Goal: Transaction & Acquisition: Purchase product/service

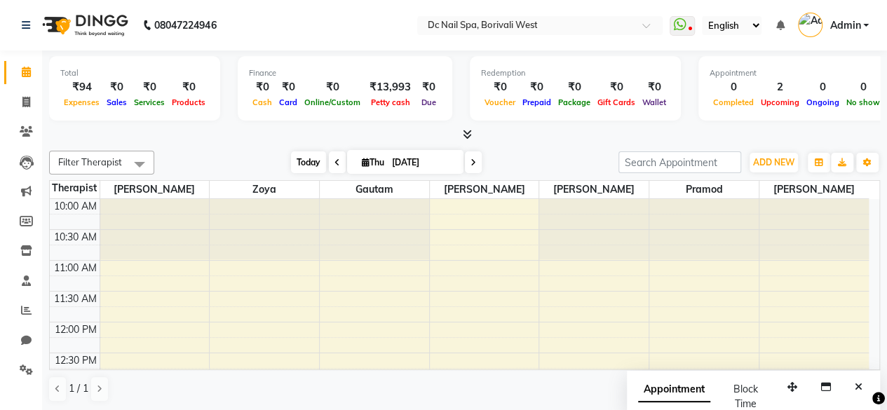
scroll to position [183, 0]
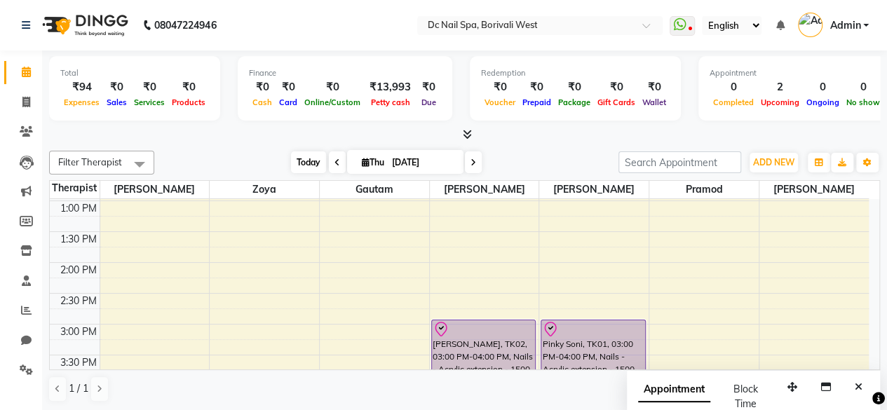
click at [308, 160] on span "Today" at bounding box center [308, 162] width 35 height 22
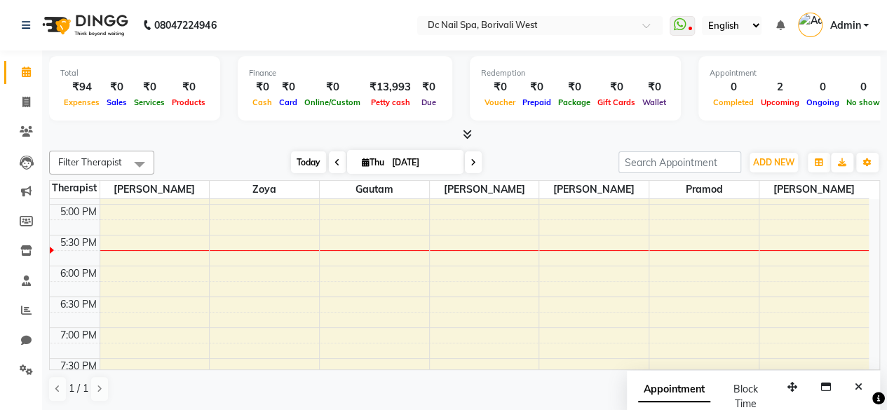
click at [304, 156] on span "Today" at bounding box center [308, 162] width 35 height 22
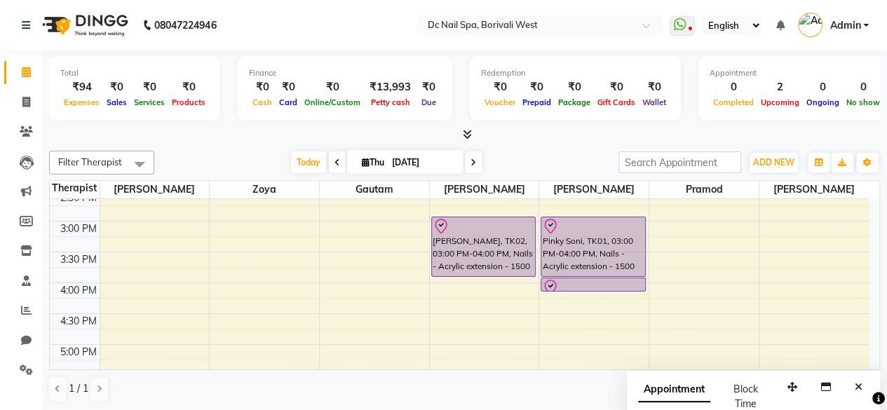
scroll to position [305, 0]
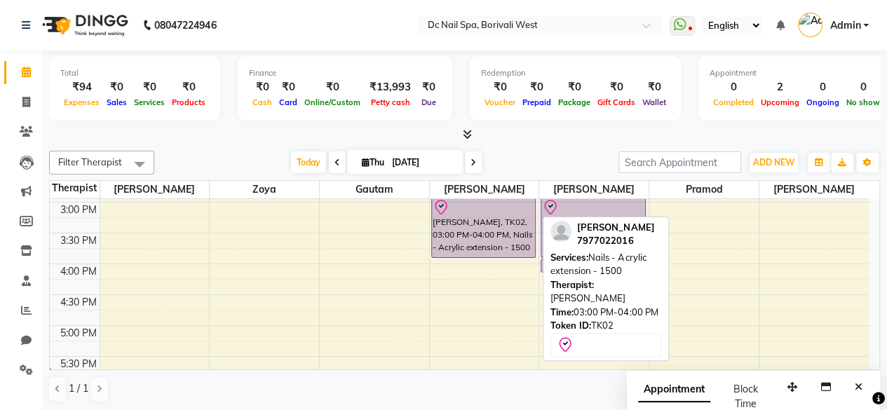
click at [515, 236] on div "[PERSON_NAME], TK02, 03:00 PM-04:00 PM, Nails - Acrylic extension - 1500" at bounding box center [484, 227] width 104 height 59
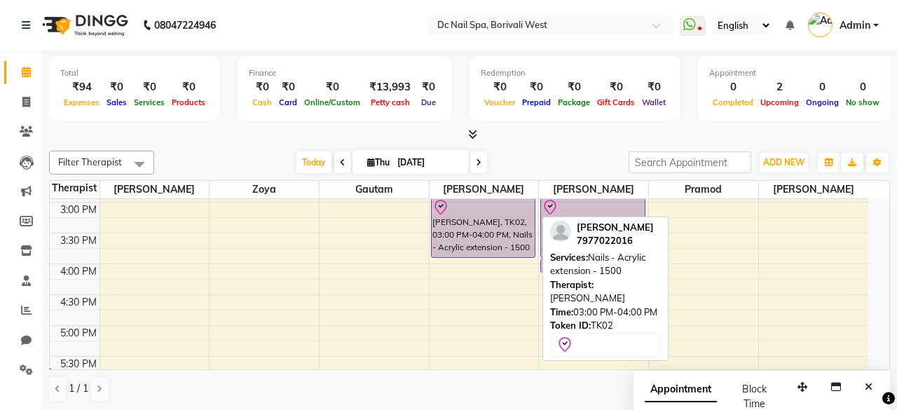
select select "8"
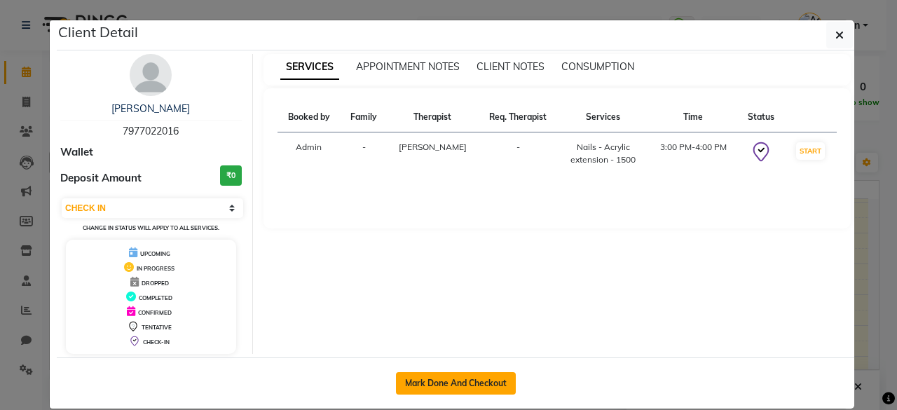
click at [464, 378] on button "Mark Done And Checkout" at bounding box center [456, 383] width 120 height 22
select select "8056"
select select "service"
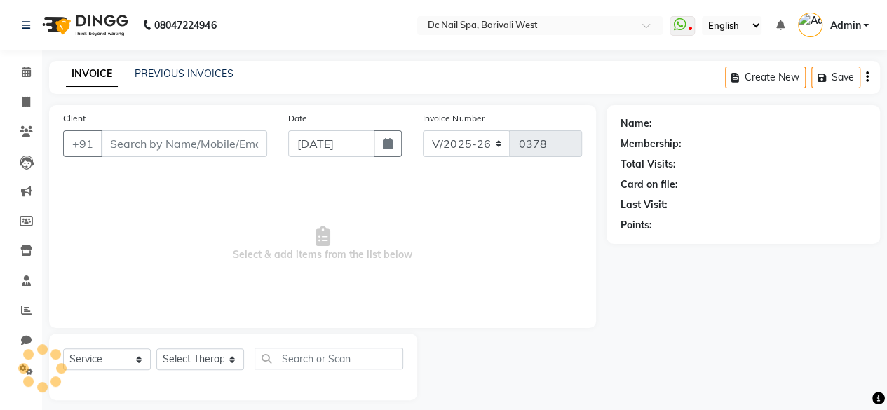
type input "7977022016"
select select "72766"
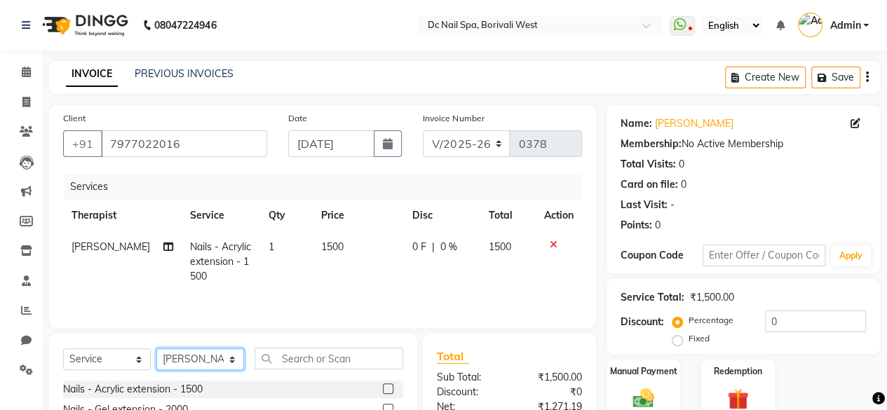
click at [179, 361] on select "Select Therapist [PERSON_NAME] [PERSON_NAME] [PERSON_NAME] [PERSON_NAME] Staff …" at bounding box center [200, 359] width 88 height 22
click at [116, 247] on td "[PERSON_NAME]" at bounding box center [122, 261] width 118 height 61
select select "72766"
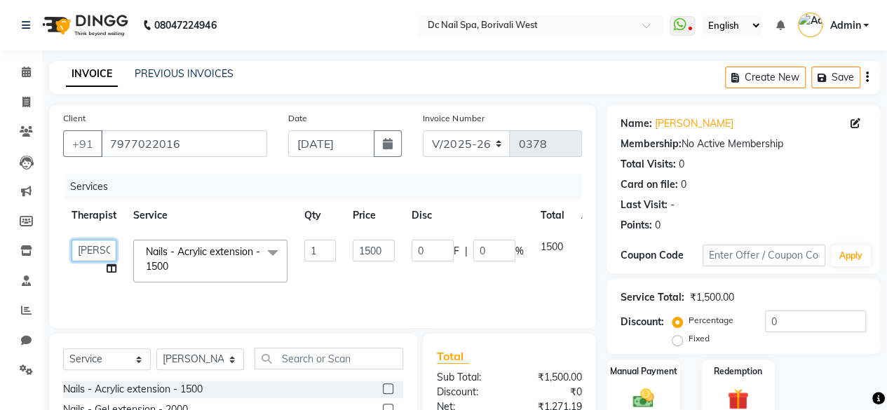
click at [109, 250] on select "[PERSON_NAME] [PERSON_NAME] [PERSON_NAME] [PERSON_NAME] Staff [PERSON_NAME] [PE…" at bounding box center [94, 251] width 45 height 22
select select "89728"
click at [297, 357] on input "text" at bounding box center [329, 359] width 149 height 22
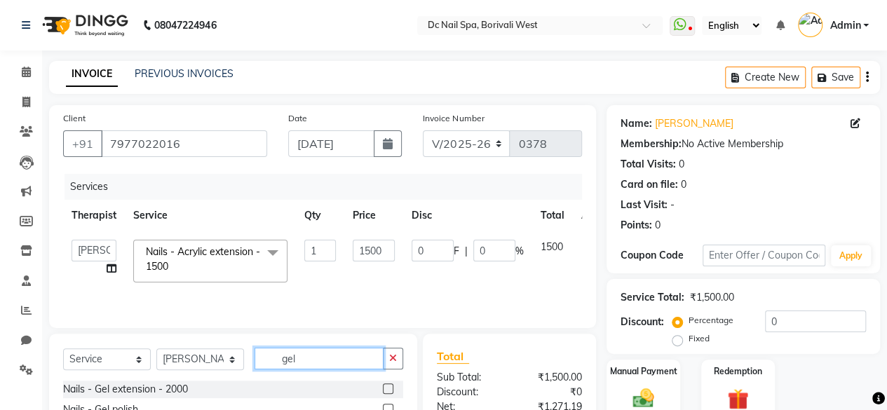
type input "gel"
click at [383, 386] on label at bounding box center [388, 389] width 11 height 11
click at [383, 386] on input "checkbox" at bounding box center [387, 389] width 9 height 9
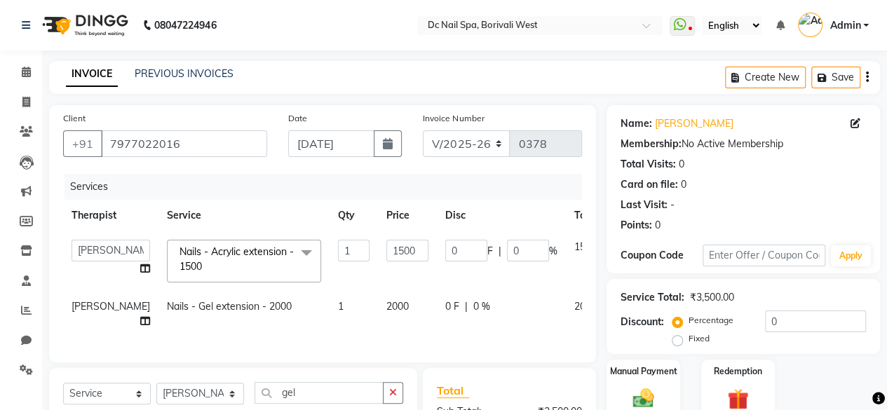
checkbox input "false"
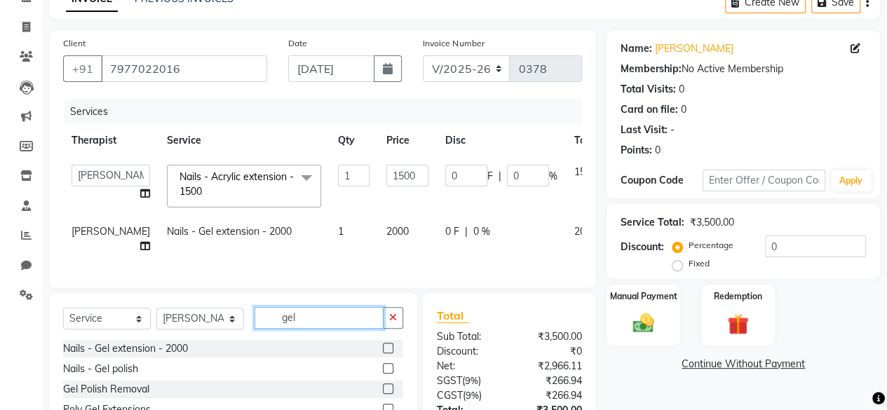
click at [342, 329] on input "gel" at bounding box center [319, 318] width 129 height 22
type input "g"
type input "om"
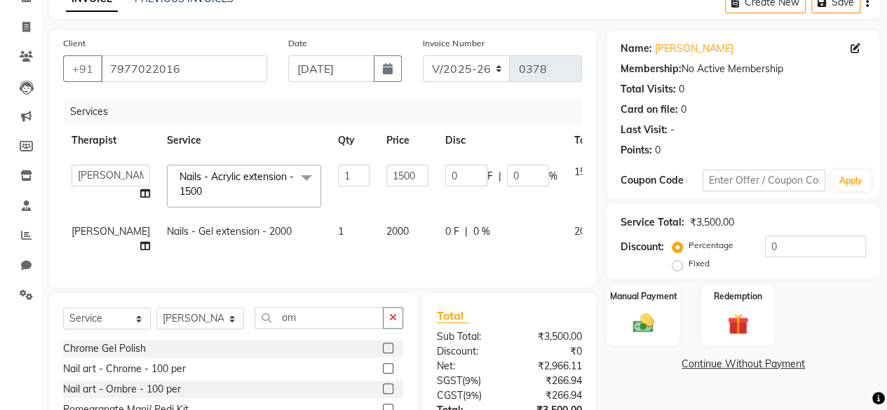
click at [387, 353] on label at bounding box center [388, 348] width 11 height 11
click at [387, 353] on input "checkbox" at bounding box center [387, 348] width 9 height 9
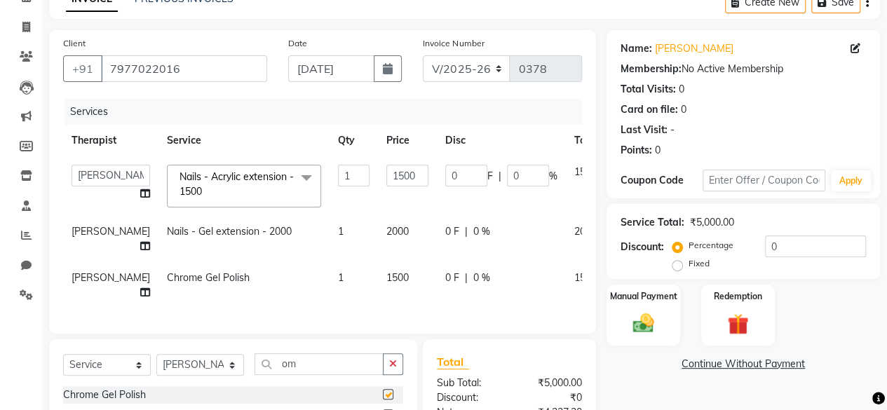
checkbox input "false"
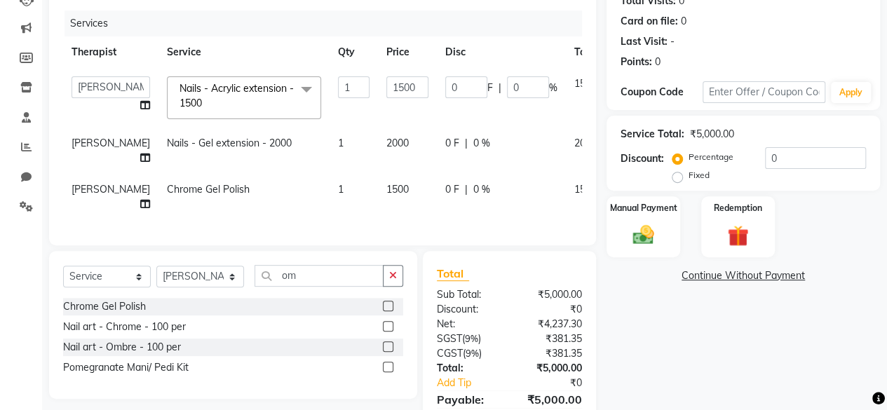
scroll to position [213, 0]
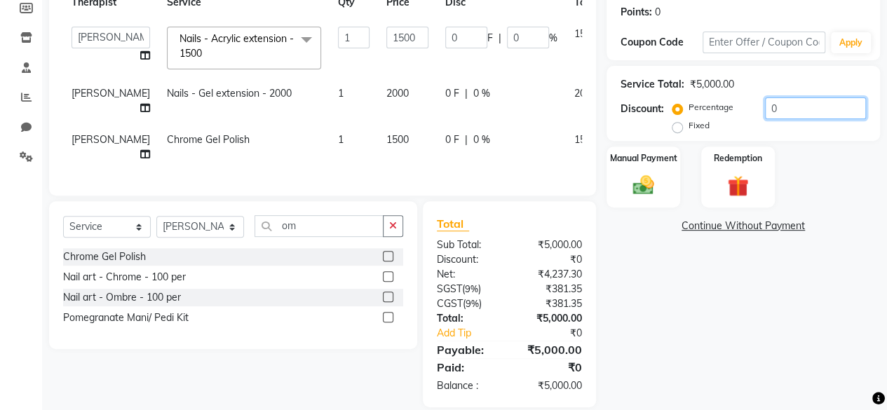
click at [791, 116] on input "0" at bounding box center [815, 108] width 101 height 22
type input "4"
type input "60"
type input "4"
type input "40"
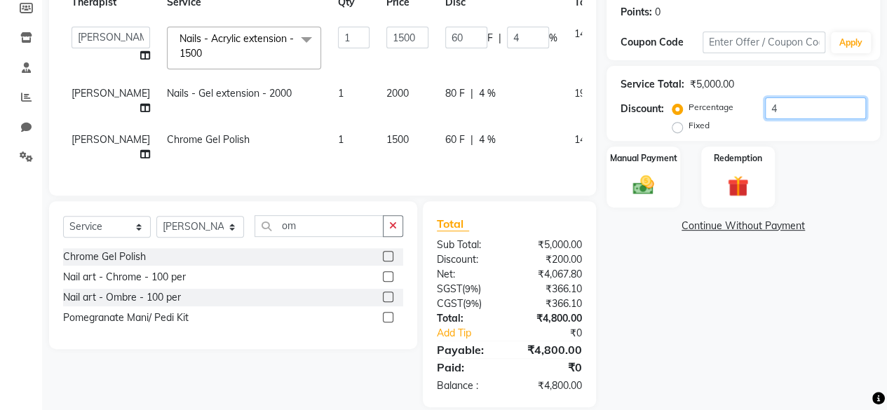
type input "600"
type input "40"
click at [507, 36] on input "40" at bounding box center [528, 38] width 42 height 22
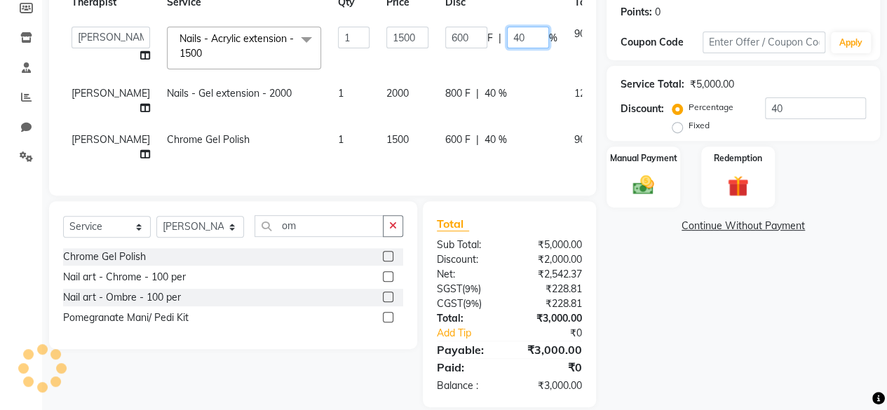
type input "4"
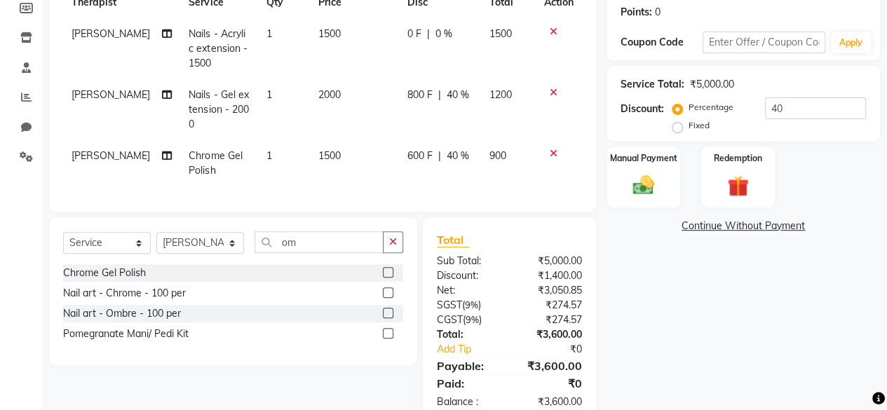
click at [477, 66] on td "0 F | 0 %" at bounding box center [439, 48] width 81 height 61
select select "89728"
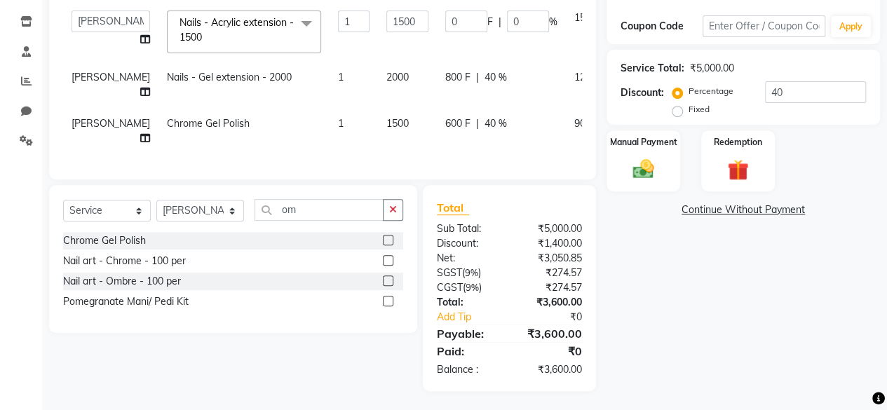
scroll to position [240, 0]
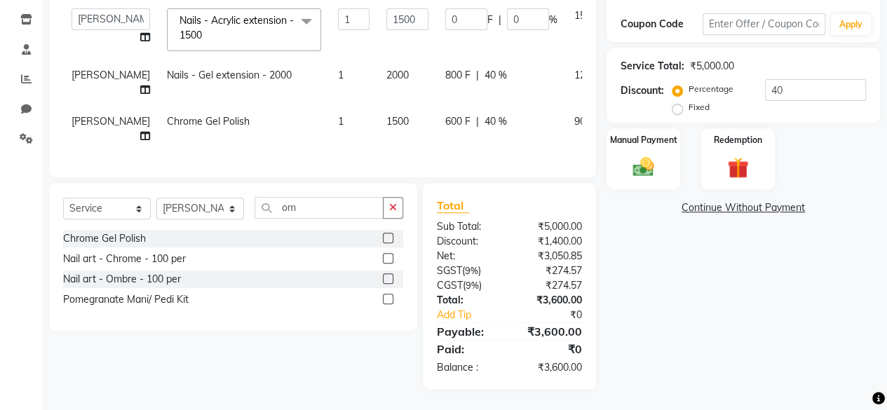
click at [292, 21] on span at bounding box center [306, 21] width 28 height 27
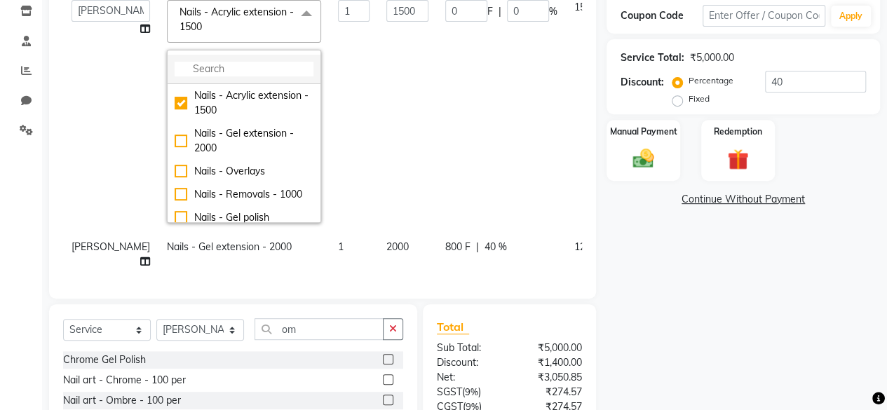
click at [251, 64] on input "multiselect-search" at bounding box center [244, 69] width 139 height 15
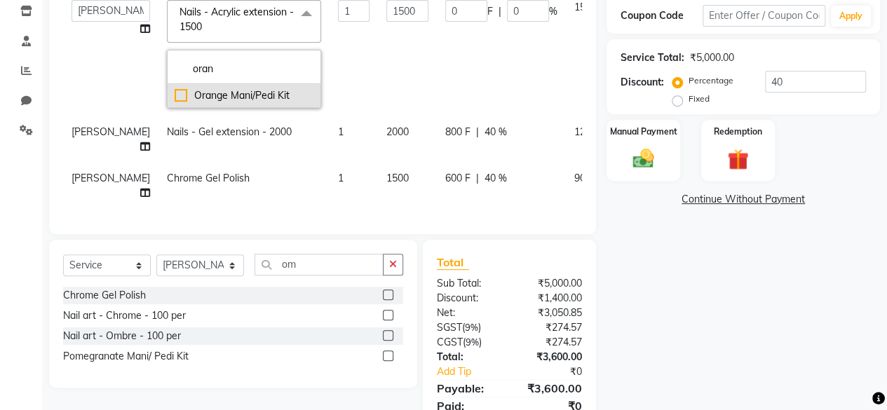
type input "oran"
click at [175, 96] on div "Orange Mani/Pedi Kit" at bounding box center [244, 95] width 139 height 15
checkbox input "true"
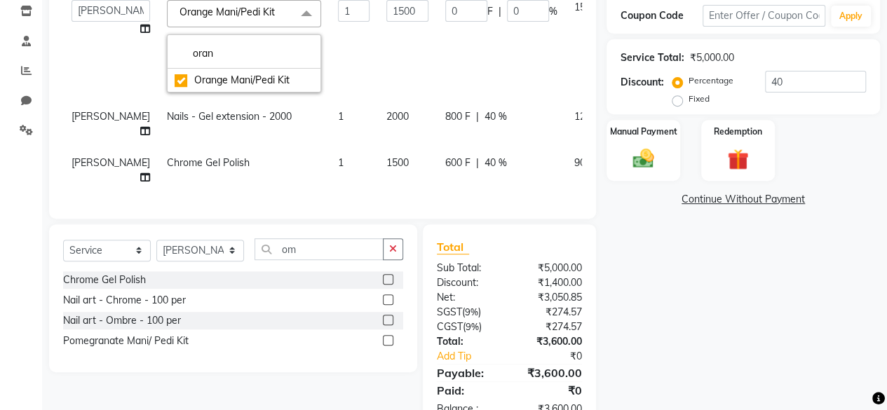
click at [724, 271] on div "Name: [PERSON_NAME] Membership: No Active Membership Total Visits: 0 Card on fi…" at bounding box center [748, 147] width 284 height 565
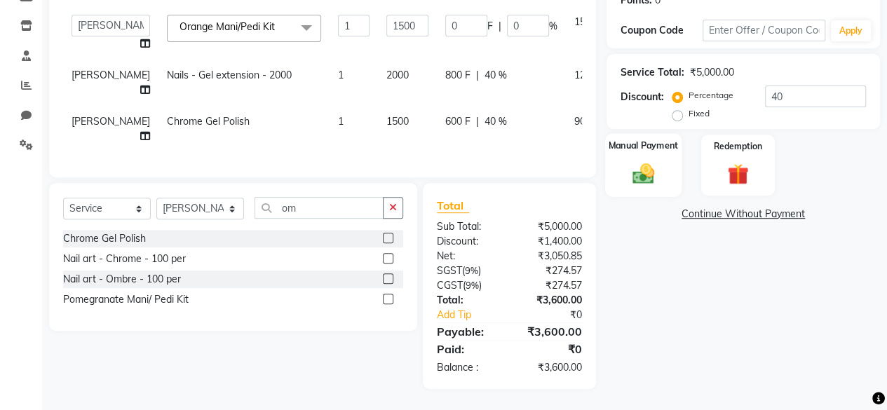
click at [659, 175] on img at bounding box center [643, 173] width 36 height 25
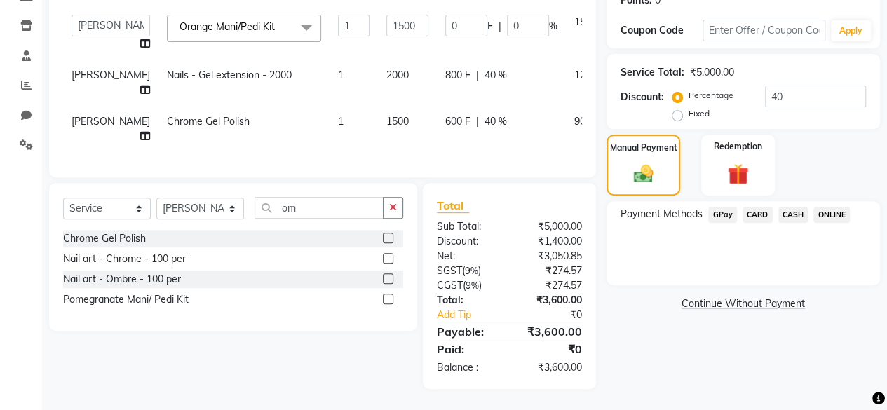
click at [757, 208] on span "CARD" at bounding box center [757, 215] width 30 height 16
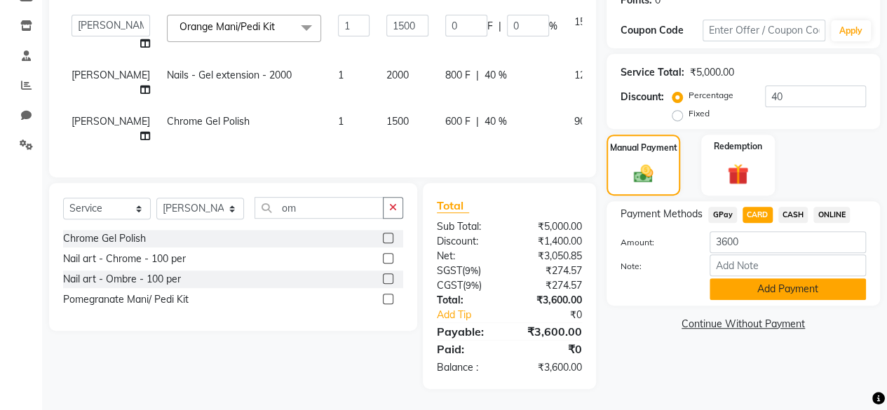
click at [781, 278] on button "Add Payment" at bounding box center [788, 289] width 156 height 22
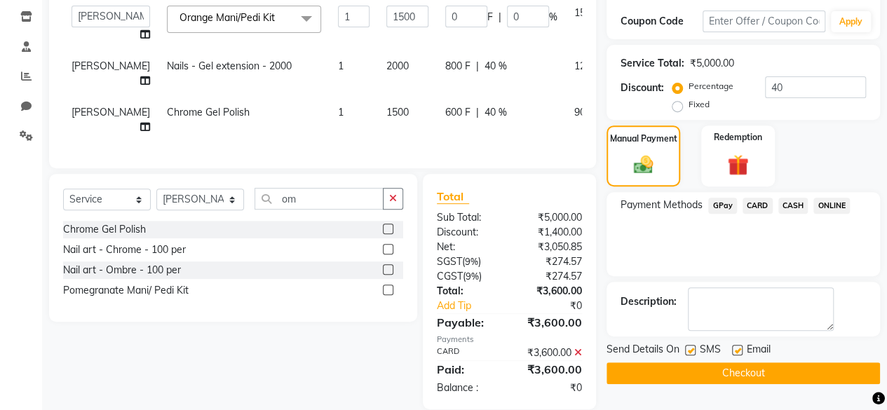
scroll to position [264, 0]
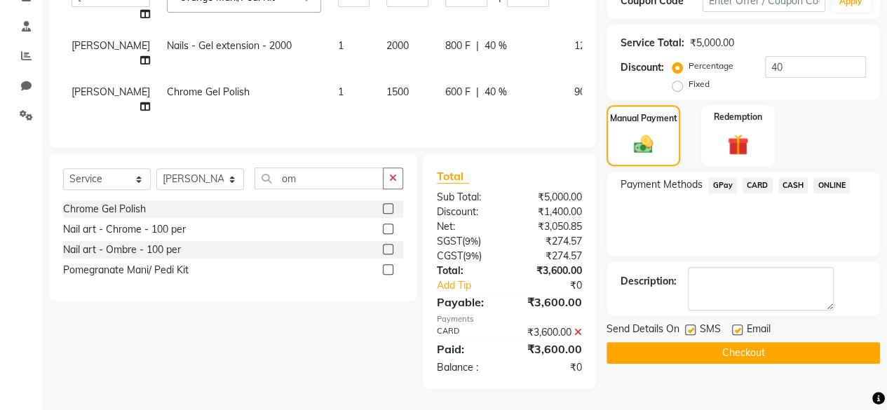
click at [841, 351] on button "Checkout" at bounding box center [742, 353] width 273 height 22
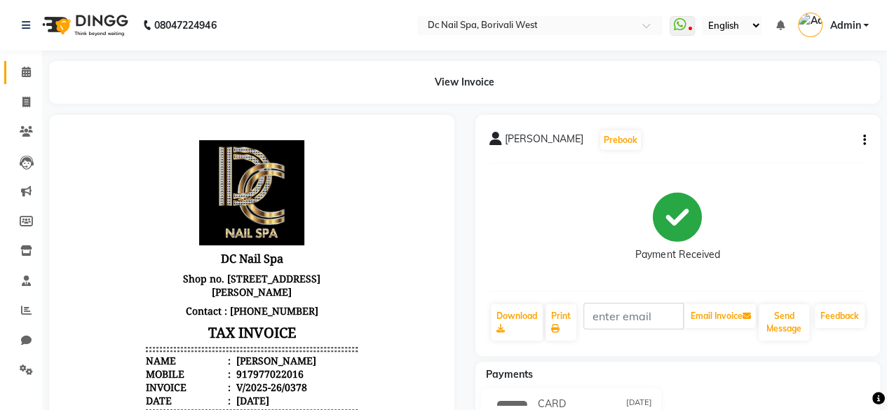
click at [26, 63] on link "Calendar" at bounding box center [21, 72] width 34 height 23
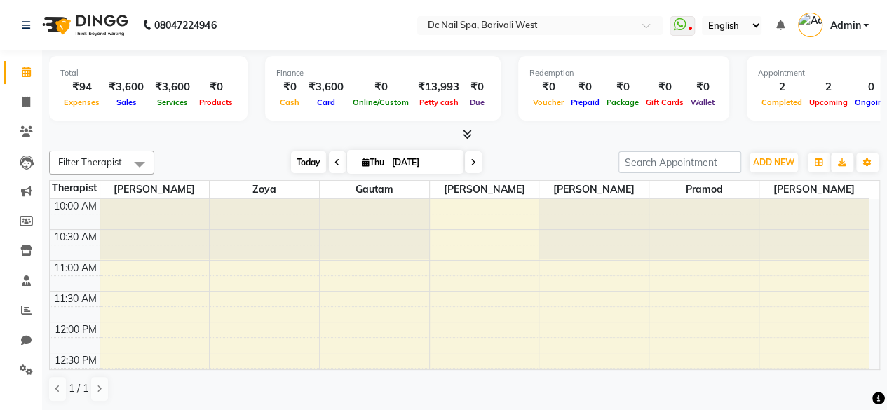
click at [306, 155] on span "Today" at bounding box center [308, 162] width 35 height 22
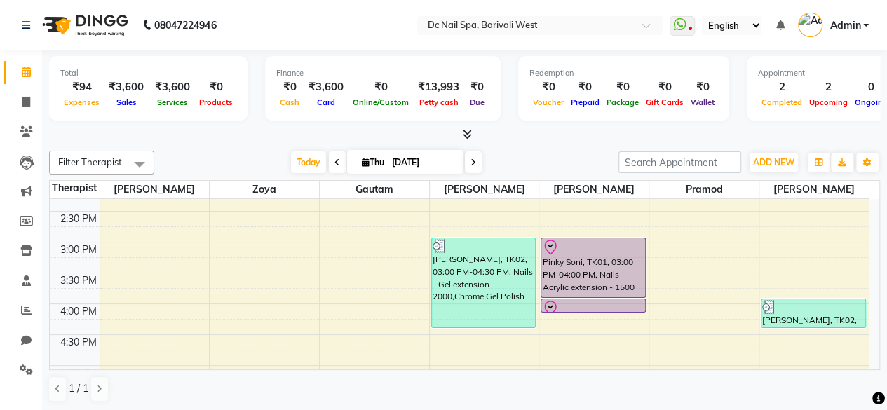
scroll to position [262, 0]
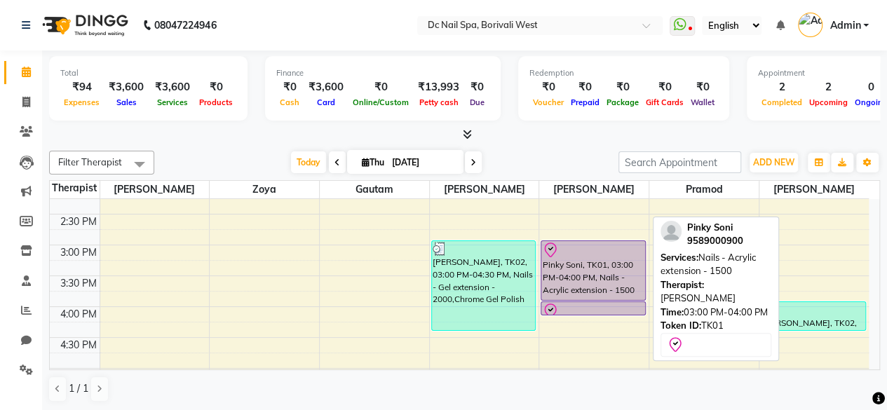
click at [603, 276] on div "Pinky Soni, TK01, 03:00 PM-04:00 PM, Nails - Acrylic extension - 1500" at bounding box center [593, 270] width 104 height 59
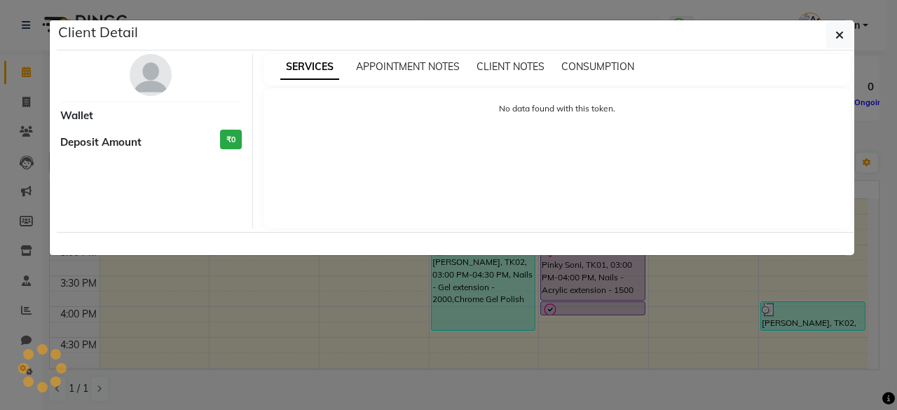
select select "8"
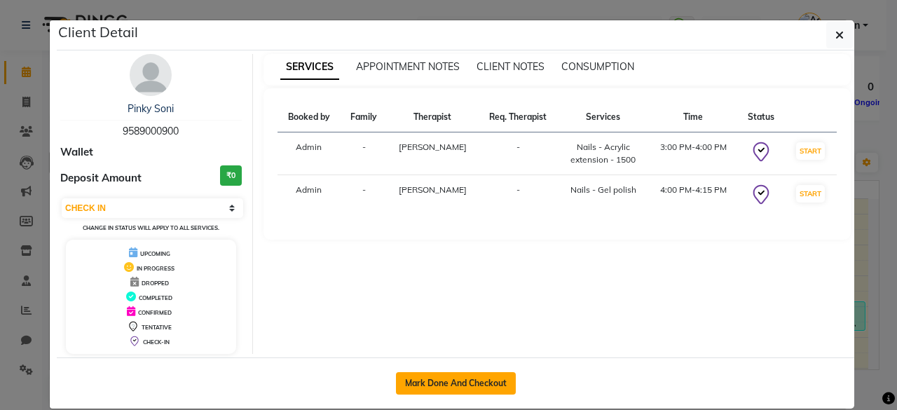
click at [466, 374] on button "Mark Done And Checkout" at bounding box center [456, 383] width 120 height 22
select select "service"
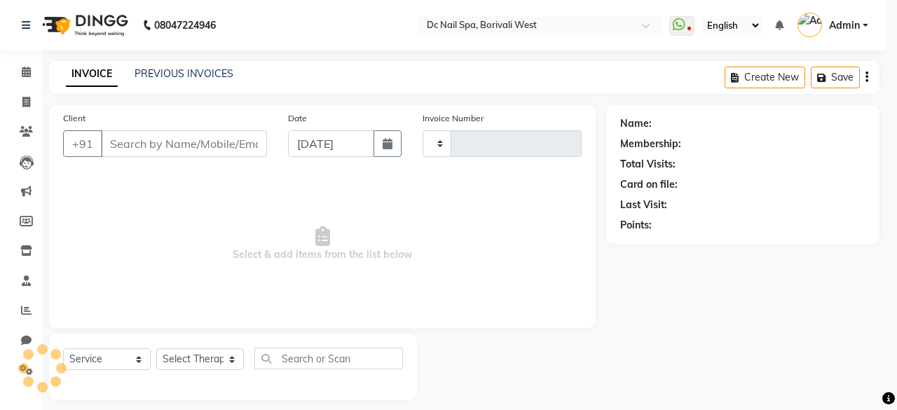
type input "0379"
select select "8056"
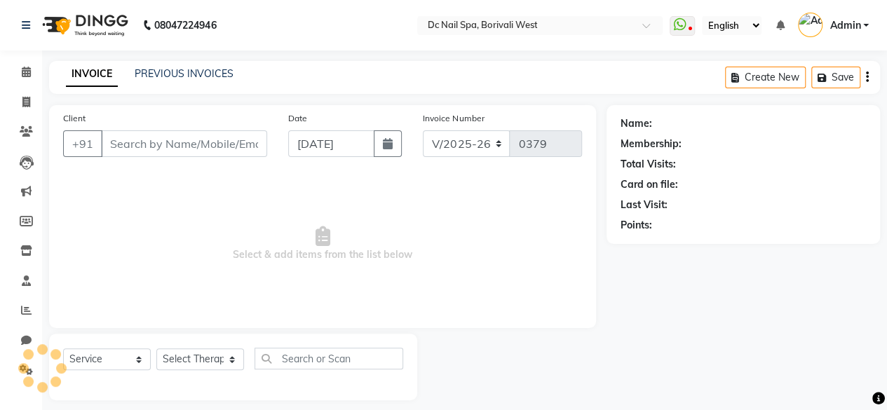
type input "9589000900"
select select "82138"
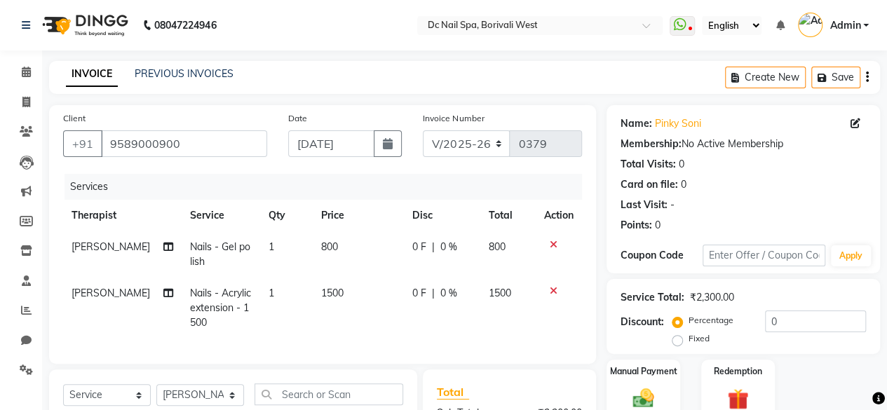
click at [248, 253] on td "Nails - Gel polish" at bounding box center [221, 254] width 79 height 46
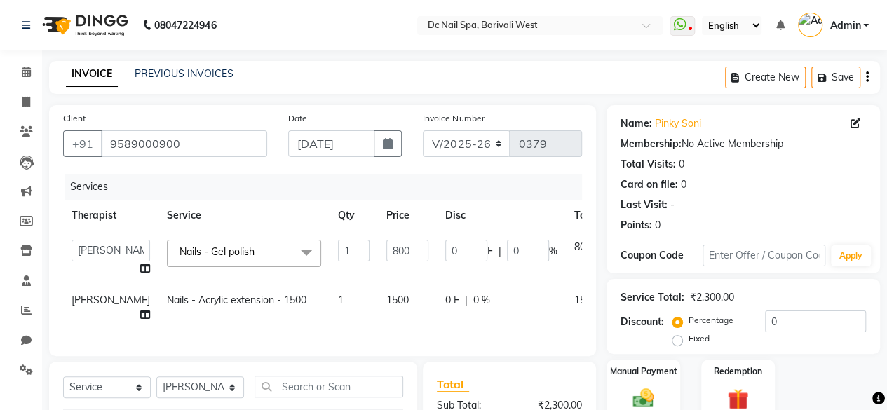
click at [292, 250] on span at bounding box center [306, 253] width 28 height 27
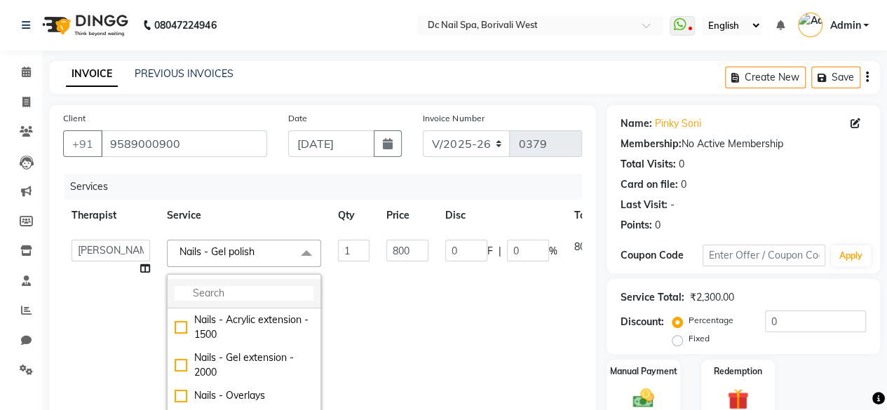
click at [240, 286] on input "multiselect-search" at bounding box center [244, 293] width 139 height 15
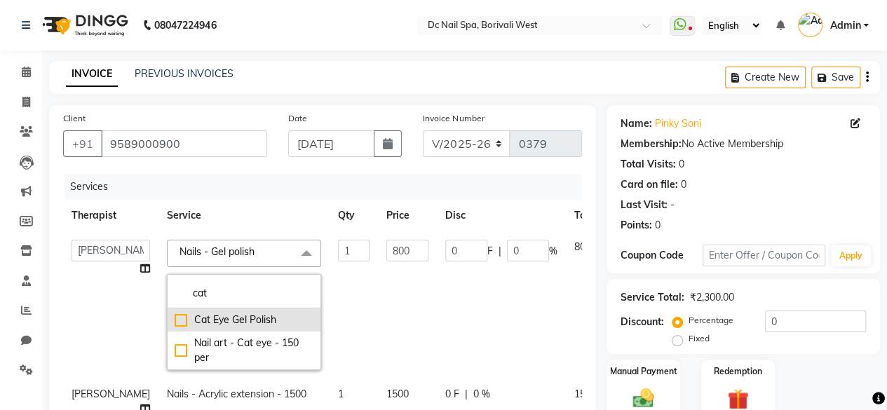
type input "cat"
click at [175, 322] on div "Cat Eye Gel Polish" at bounding box center [244, 320] width 139 height 15
checkbox input "true"
type input "1500"
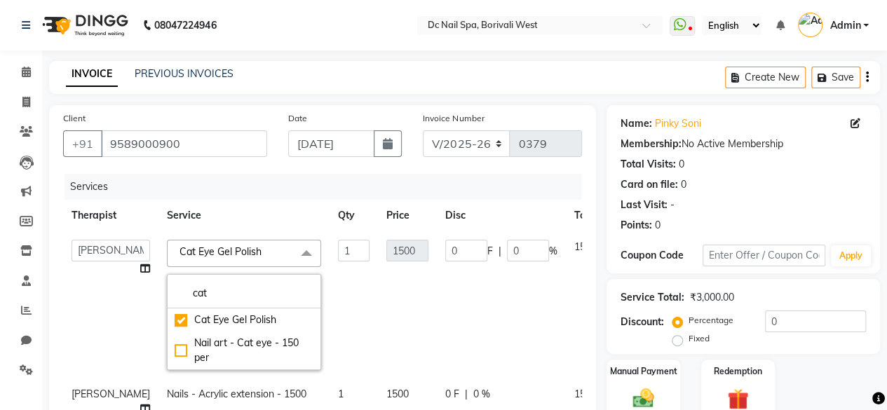
click at [437, 306] on td "0 F | 0 %" at bounding box center [501, 304] width 129 height 147
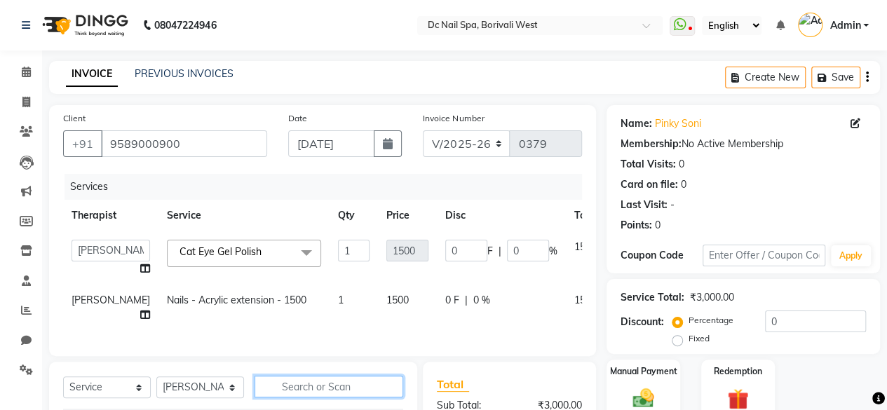
click at [340, 380] on input "text" at bounding box center [329, 387] width 149 height 22
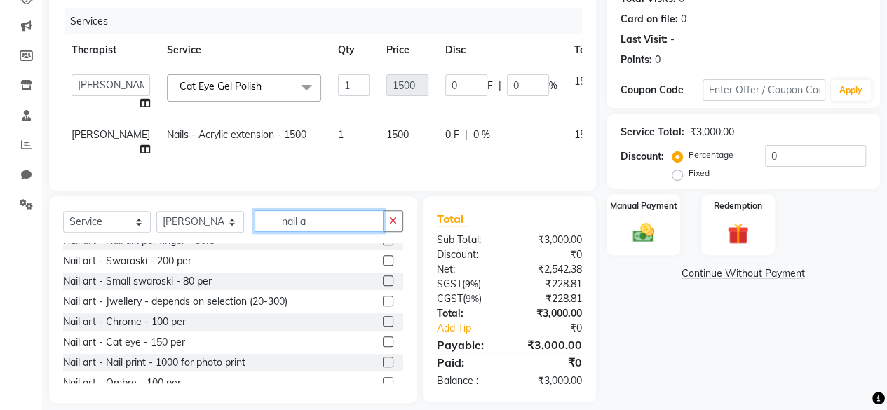
scroll to position [94, 0]
type input "nail a"
click at [383, 317] on label at bounding box center [388, 320] width 11 height 11
click at [383, 317] on input "checkbox" at bounding box center [387, 320] width 9 height 9
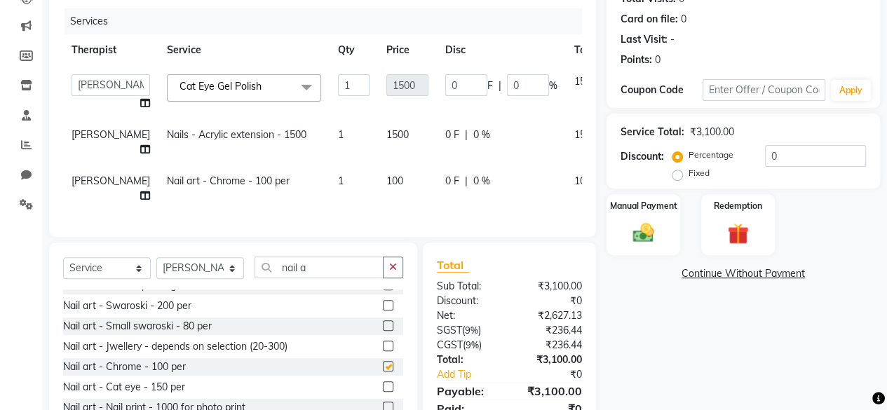
checkbox input "false"
click at [330, 166] on td "1" at bounding box center [354, 188] width 48 height 46
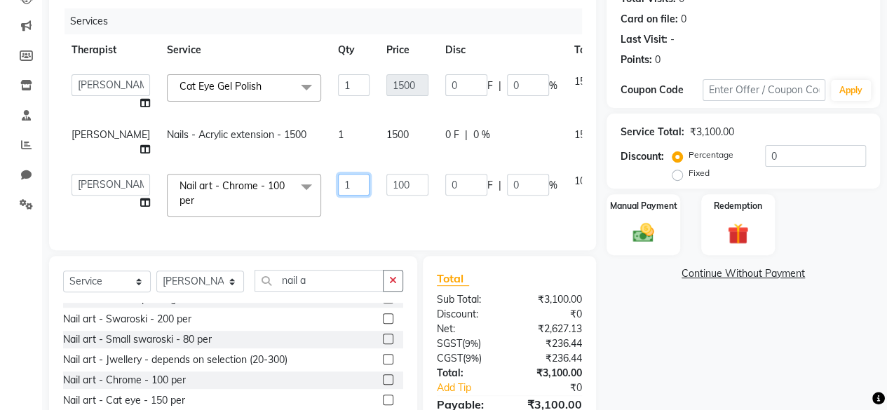
click at [338, 174] on input "1" at bounding box center [354, 185] width 32 height 22
type input "10"
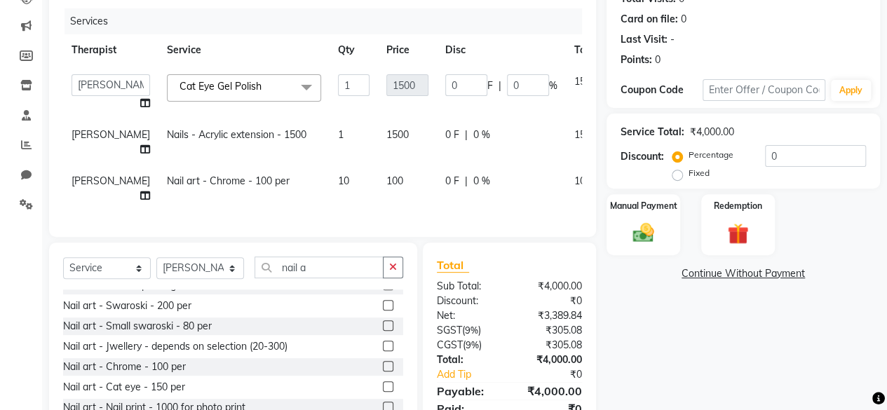
click at [390, 196] on div "Services Therapist Service Qty Price Disc Total Action [PERSON_NAME] [PERSON_NA…" at bounding box center [322, 115] width 519 height 215
click at [832, 154] on input "0" at bounding box center [815, 156] width 101 height 22
type input "4"
type input "60"
type input "4"
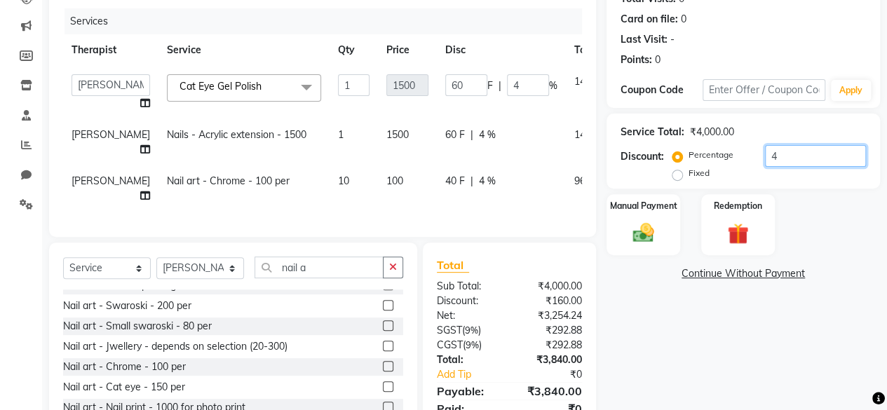
type input "40"
type input "600"
type input "40"
type input "4"
type input "60"
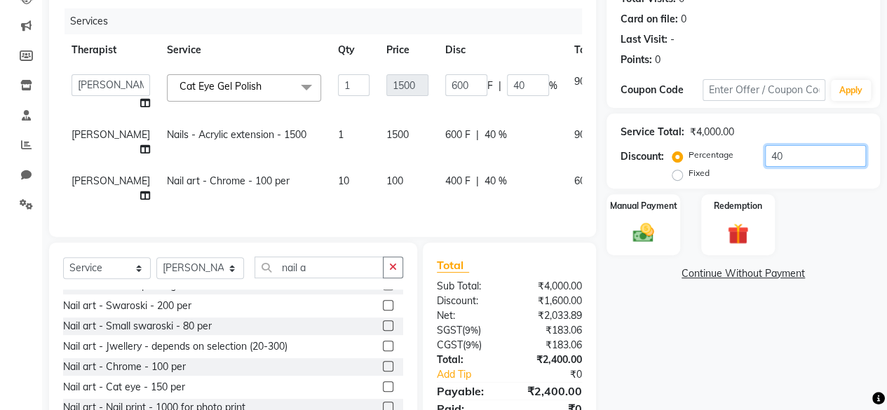
type input "4"
type input "0"
type input "4"
type input "60"
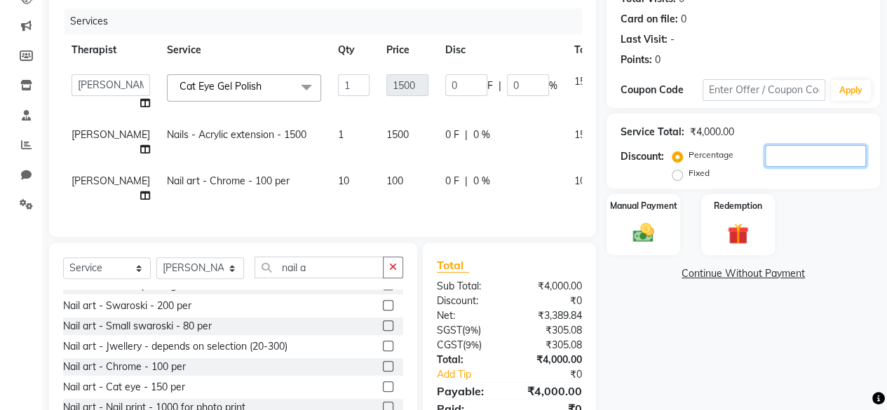
type input "4"
type input "40"
type input "600"
type input "40"
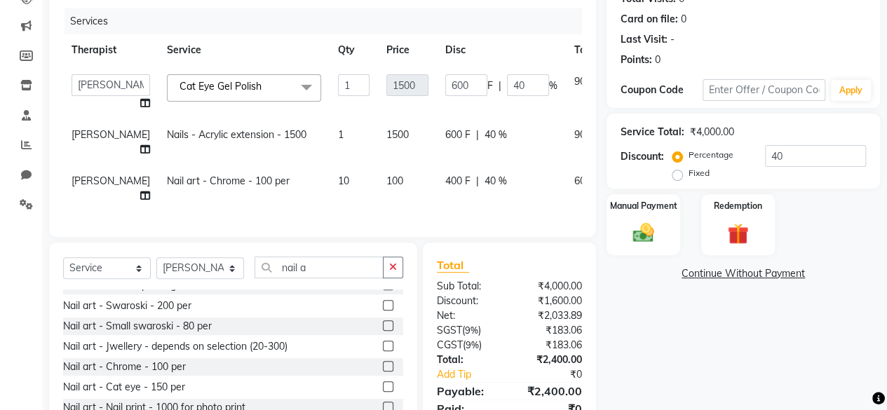
click at [823, 121] on div "Service Total: ₹4,000.00 Discount: Percentage Fixed 40" at bounding box center [742, 151] width 245 height 64
click at [650, 239] on img at bounding box center [643, 232] width 36 height 25
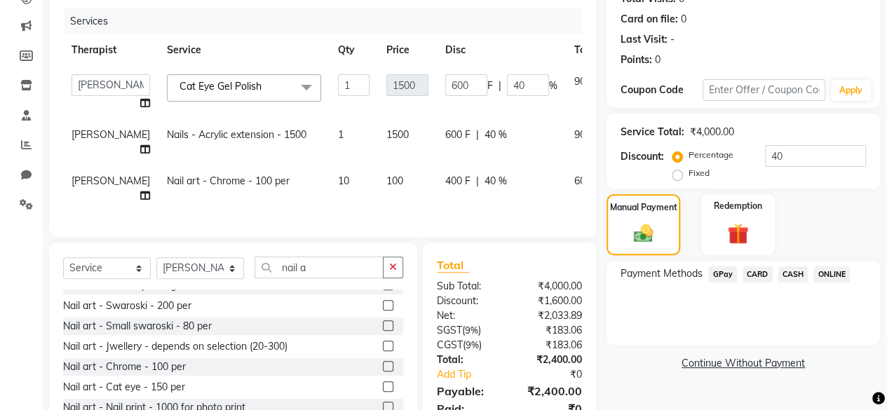
click at [728, 271] on span "GPay" at bounding box center [722, 274] width 29 height 16
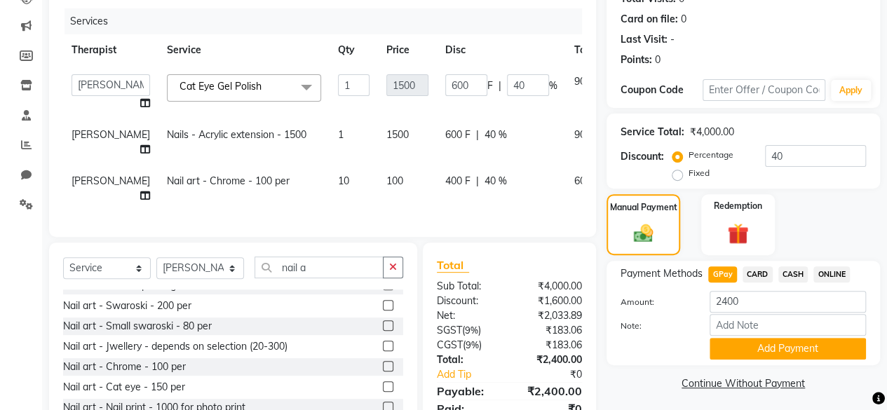
scroll to position [206, 0]
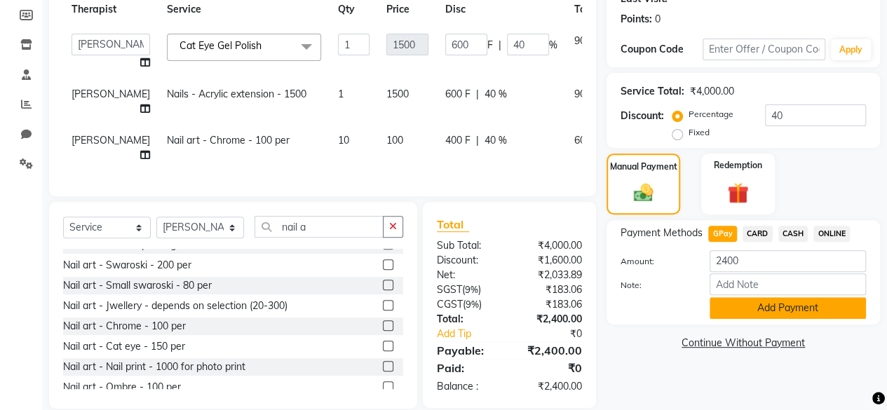
click at [820, 305] on button "Add Payment" at bounding box center [788, 308] width 156 height 22
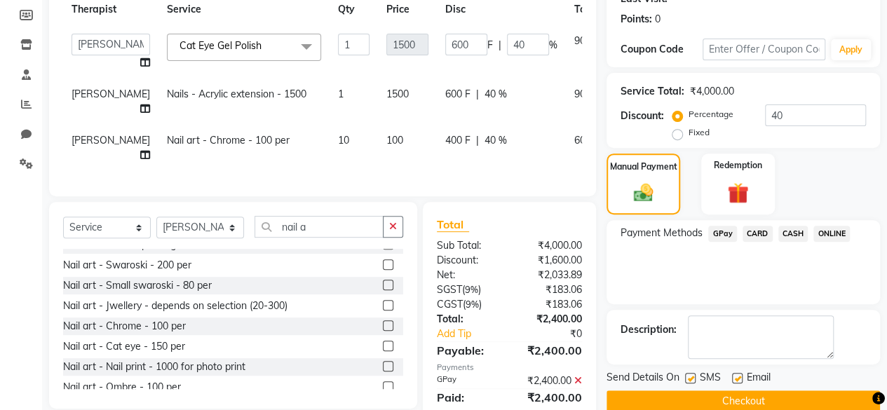
scroll to position [234, 0]
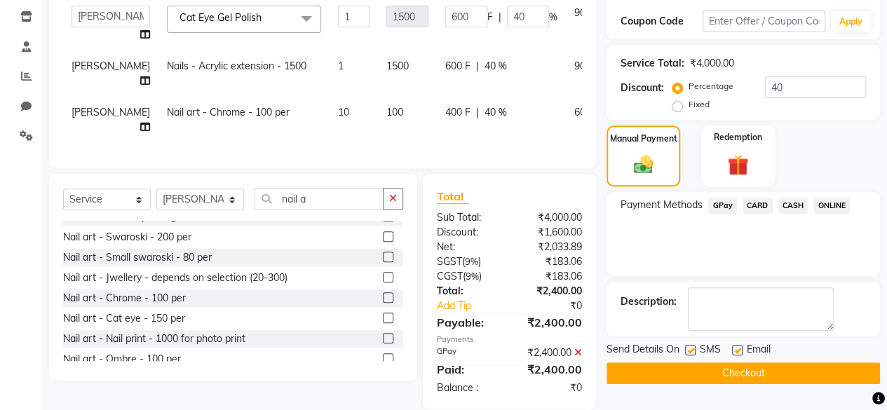
click at [729, 365] on button "Checkout" at bounding box center [742, 373] width 273 height 22
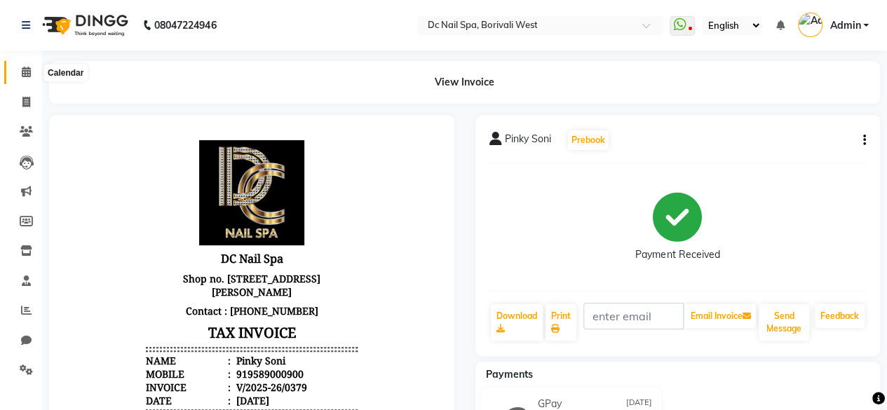
click at [28, 71] on icon at bounding box center [26, 72] width 9 height 11
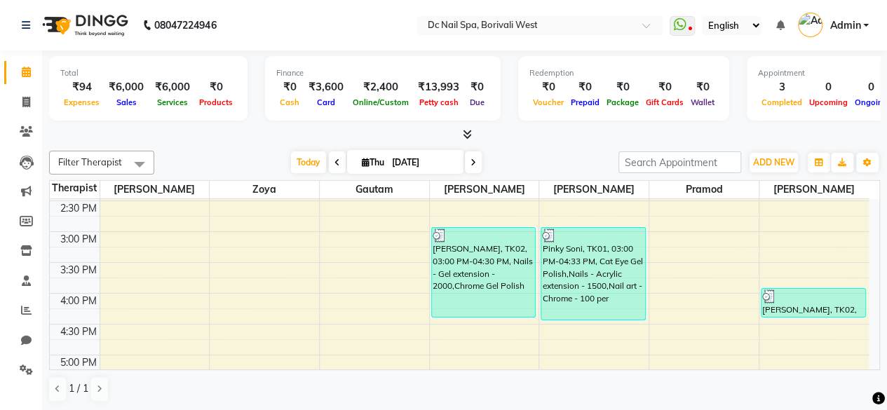
scroll to position [273, 0]
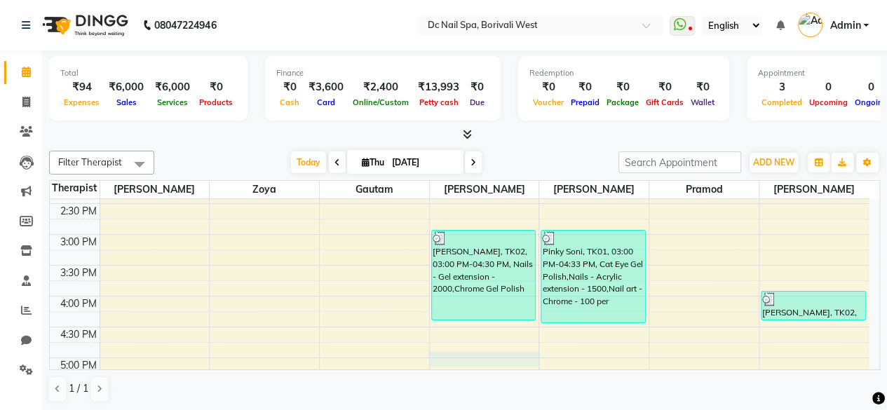
click at [452, 357] on div "10:00 AM 10:30 AM 11:00 AM 11:30 AM 12:00 PM 12:30 PM 1:00 PM 1:30 PM 2:00 PM 2…" at bounding box center [459, 357] width 819 height 863
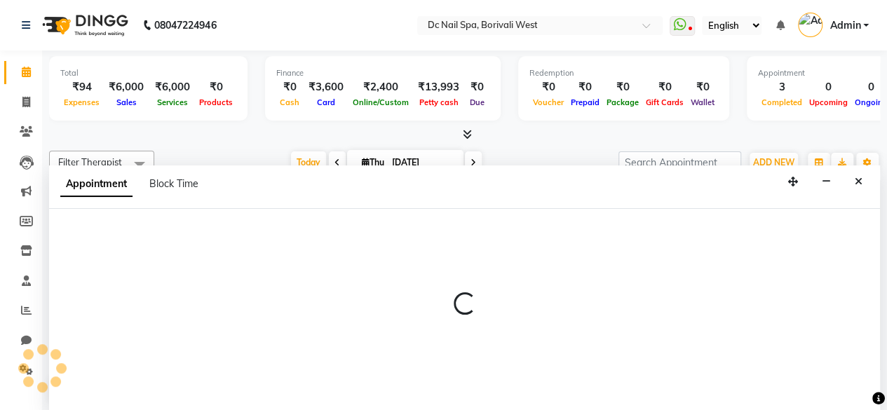
select select "72766"
select select "1020"
select select "tentative"
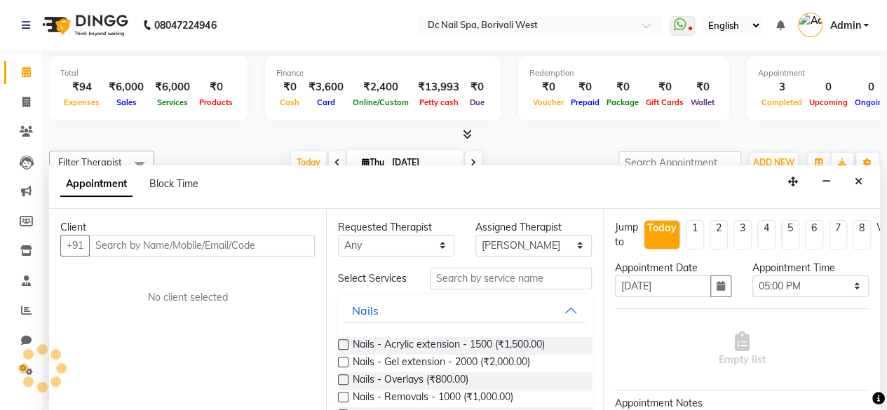
scroll to position [0, 0]
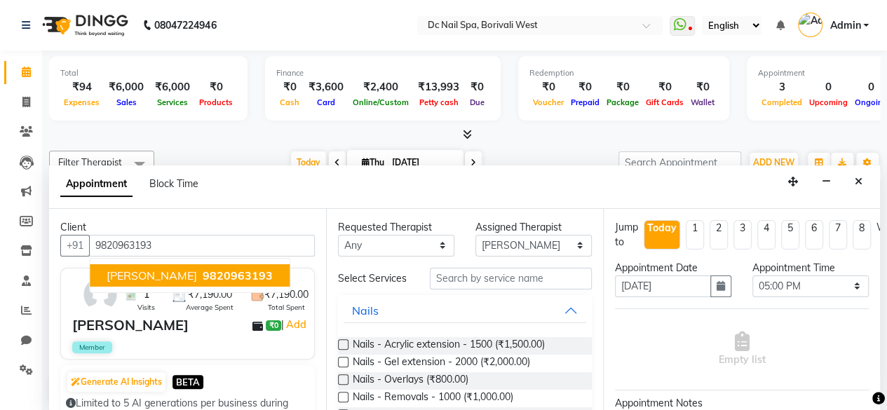
click at [199, 264] on button "[PERSON_NAME] 9820963193" at bounding box center [190, 275] width 200 height 22
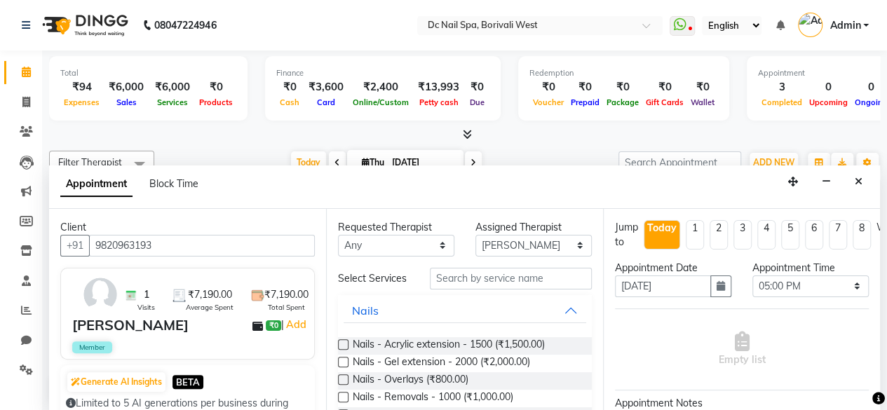
type input "9820963193"
click at [463, 278] on input "text" at bounding box center [511, 279] width 162 height 22
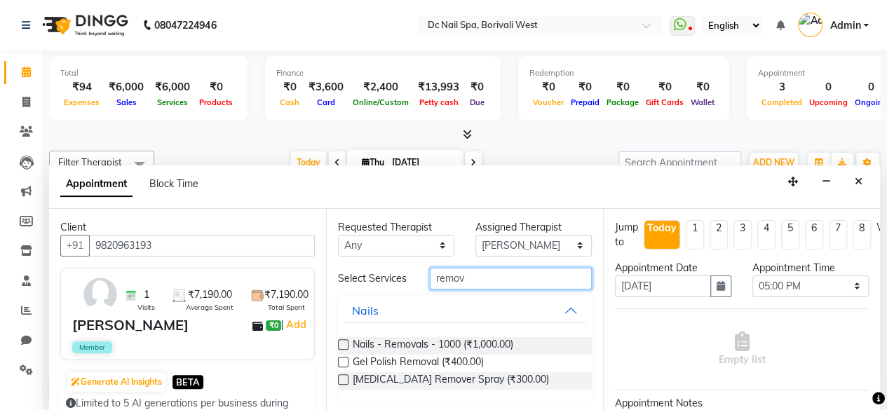
type input "remov"
click at [343, 348] on label at bounding box center [343, 344] width 11 height 11
click at [343, 348] on input "checkbox" at bounding box center [342, 345] width 9 height 9
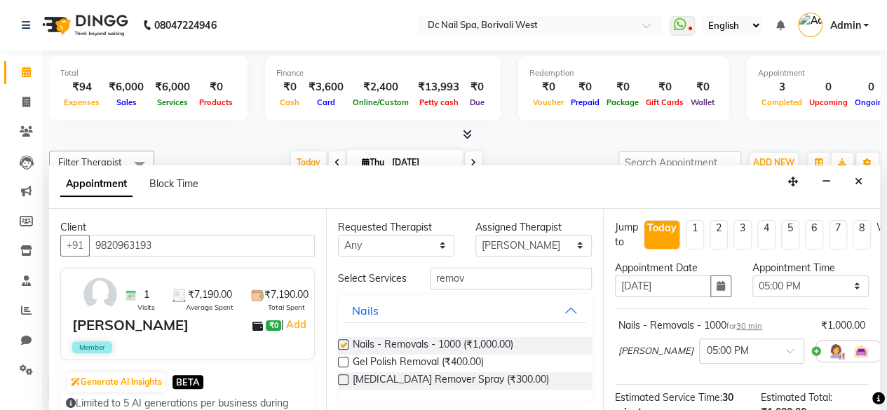
checkbox input "false"
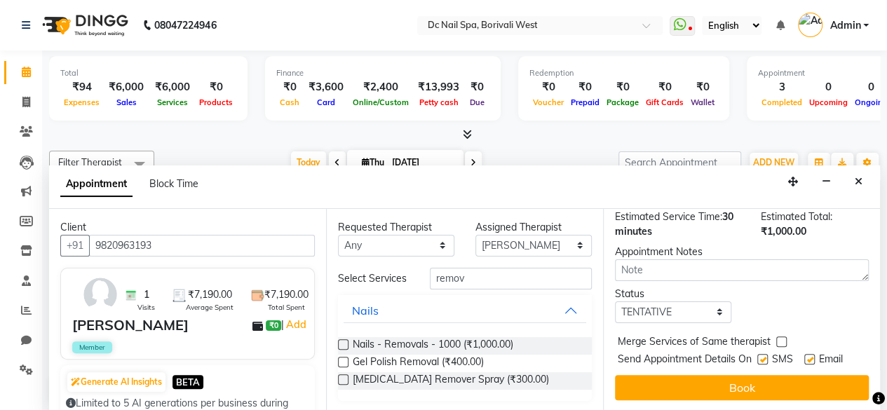
scroll to position [191, 0]
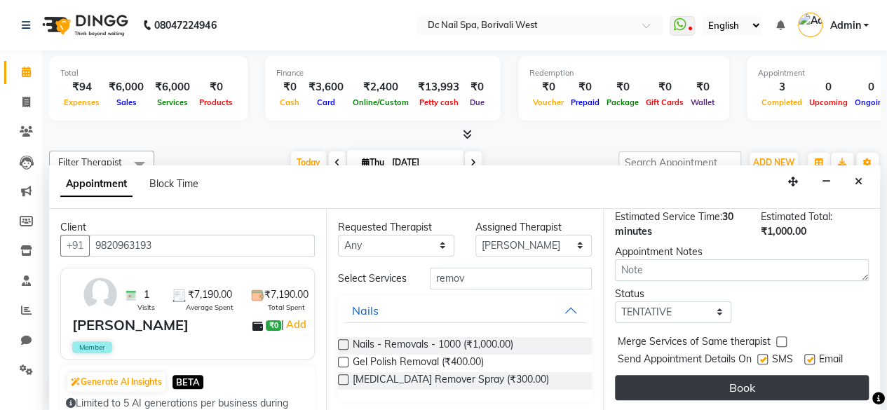
click at [821, 383] on button "Book" at bounding box center [742, 387] width 254 height 25
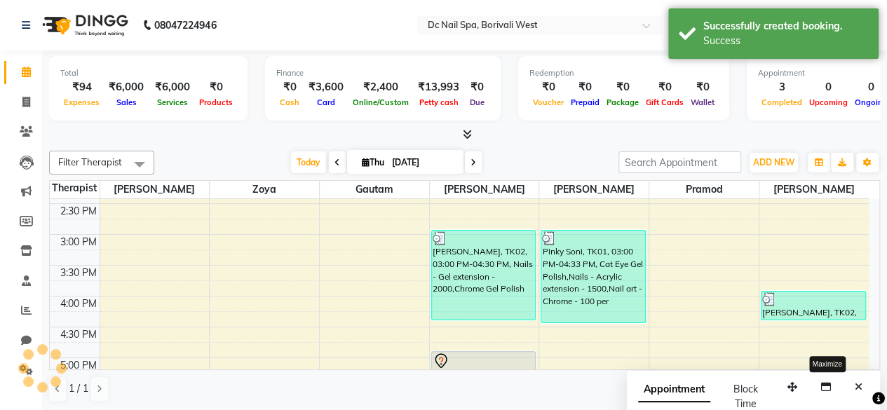
scroll to position [0, 0]
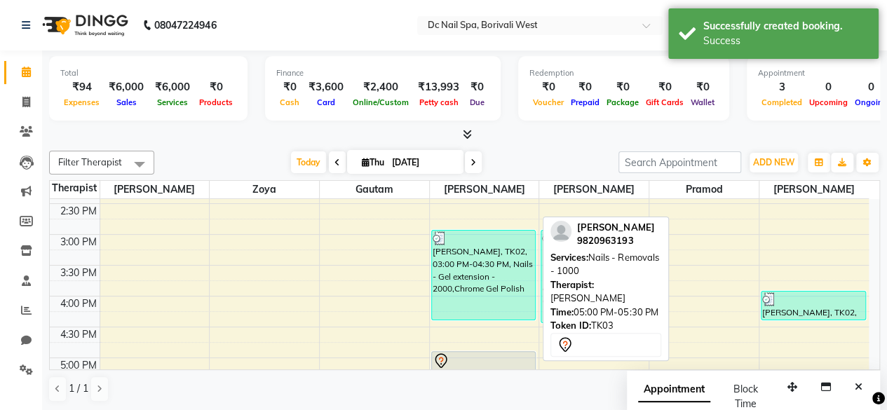
click at [494, 354] on div at bounding box center [484, 361] width 102 height 17
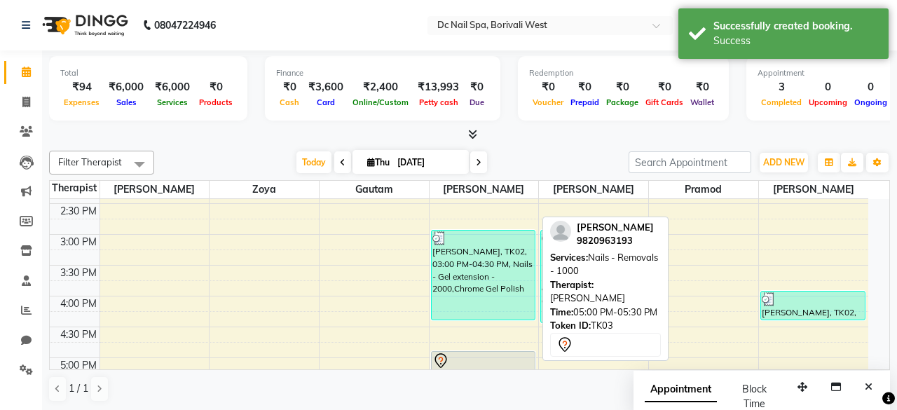
select select "7"
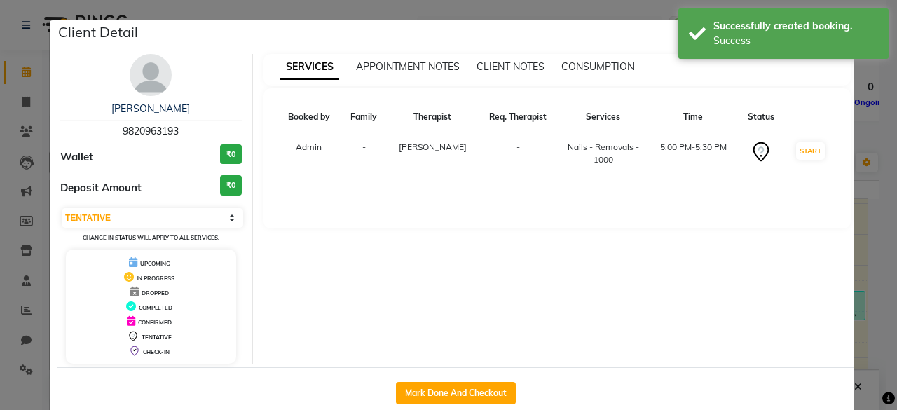
click at [438, 379] on div "Mark Done And Checkout" at bounding box center [456, 392] width 798 height 51
click at [438, 382] on button "Mark Done And Checkout" at bounding box center [456, 393] width 120 height 22
select select "8056"
select select "service"
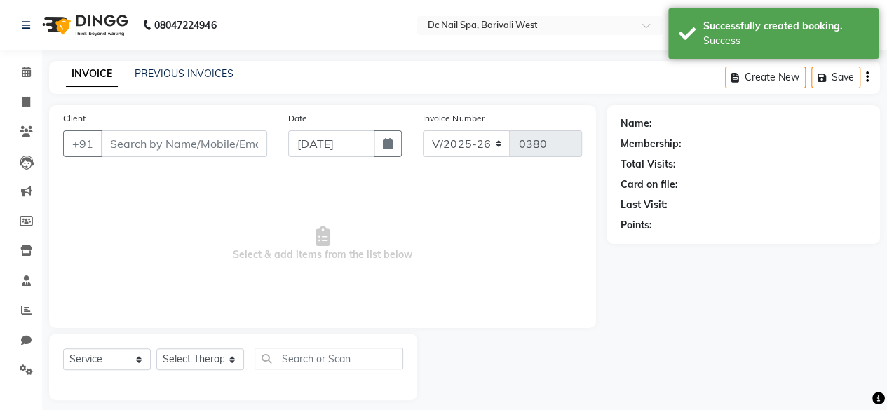
type input "9820963193"
select select "72766"
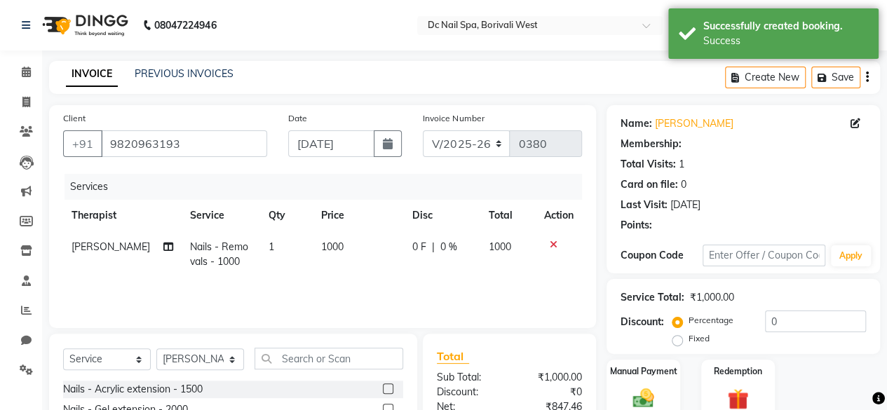
select select "1: Object"
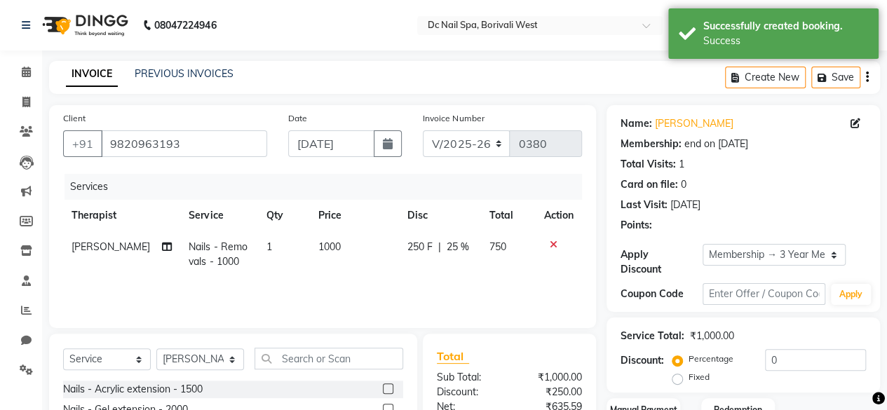
type input "25"
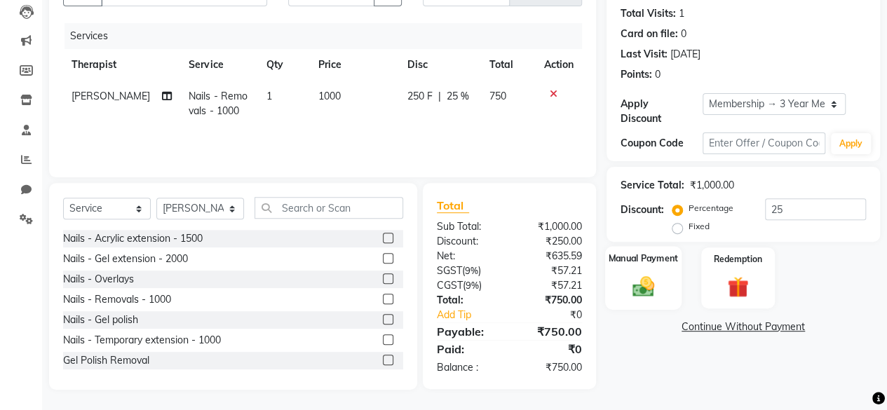
click at [659, 287] on img at bounding box center [643, 285] width 36 height 25
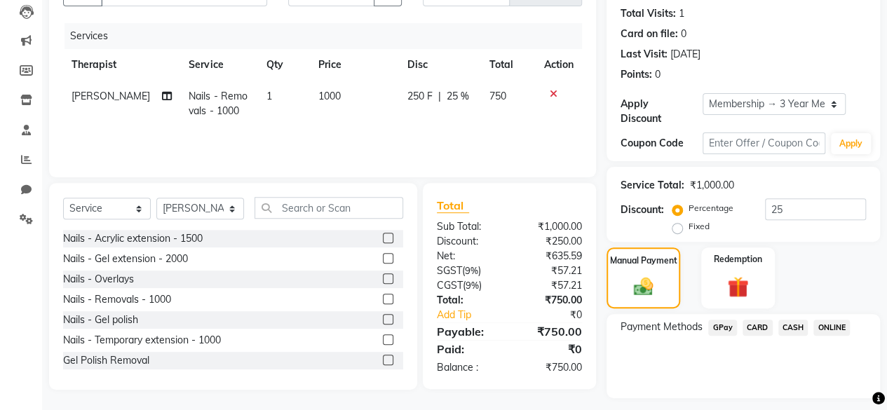
click at [788, 329] on span "CASH" at bounding box center [793, 328] width 30 height 16
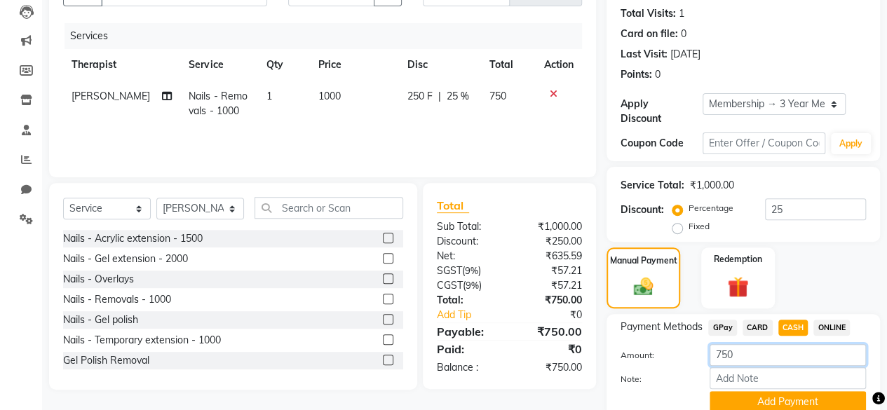
click at [759, 358] on input "750" at bounding box center [788, 355] width 156 height 22
type input "7"
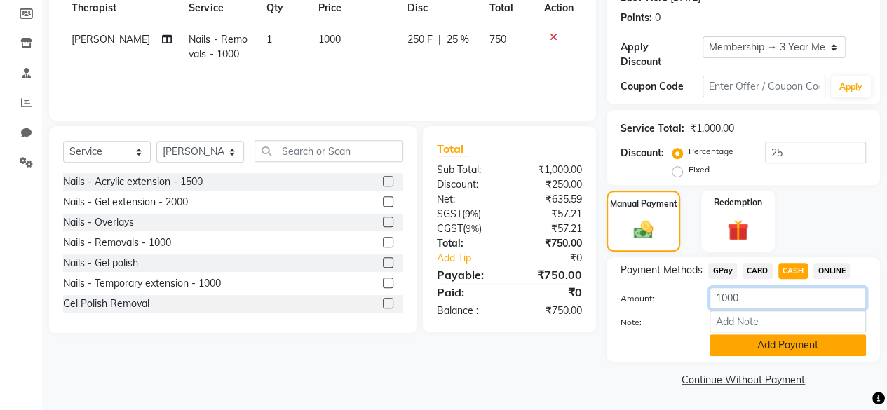
type input "1000"
click at [818, 348] on button "Add Payment" at bounding box center [788, 345] width 156 height 22
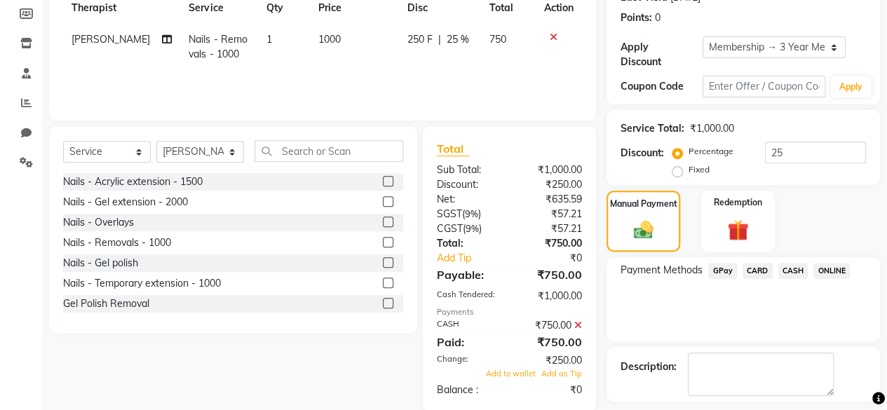
scroll to position [266, 0]
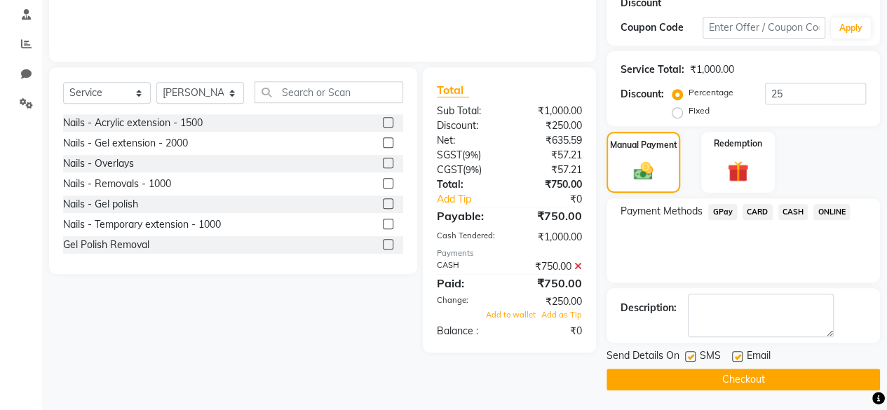
click at [579, 269] on icon at bounding box center [578, 267] width 8 height 10
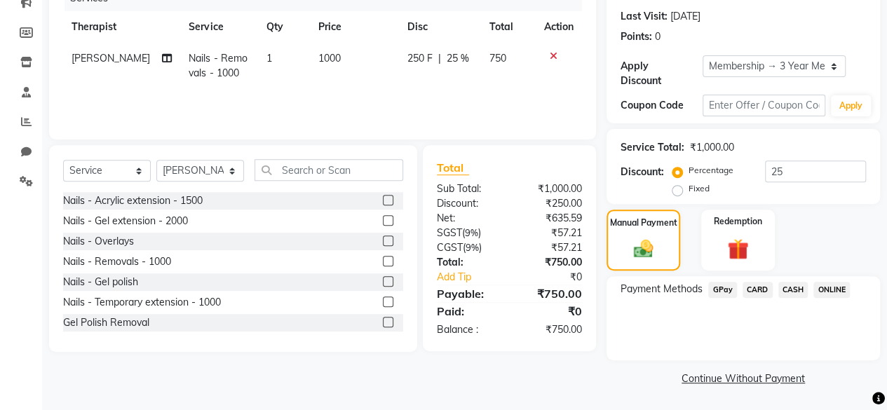
scroll to position [188, 0]
click at [837, 288] on span "ONLINE" at bounding box center [831, 291] width 36 height 16
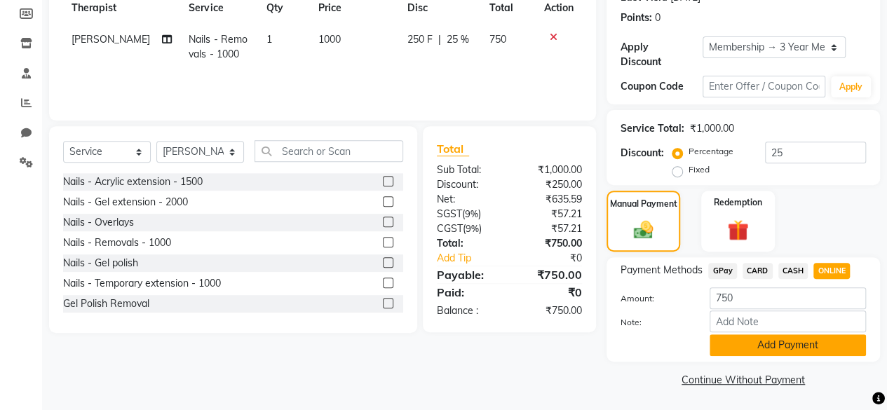
click at [792, 347] on button "Add Payment" at bounding box center [788, 345] width 156 height 22
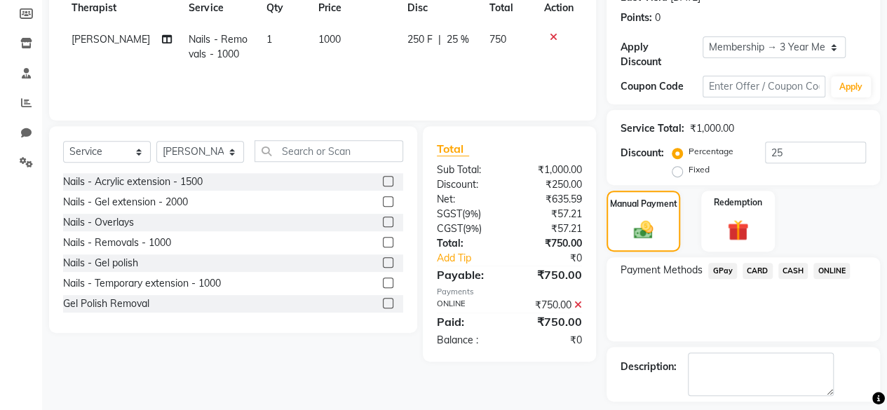
scroll to position [266, 0]
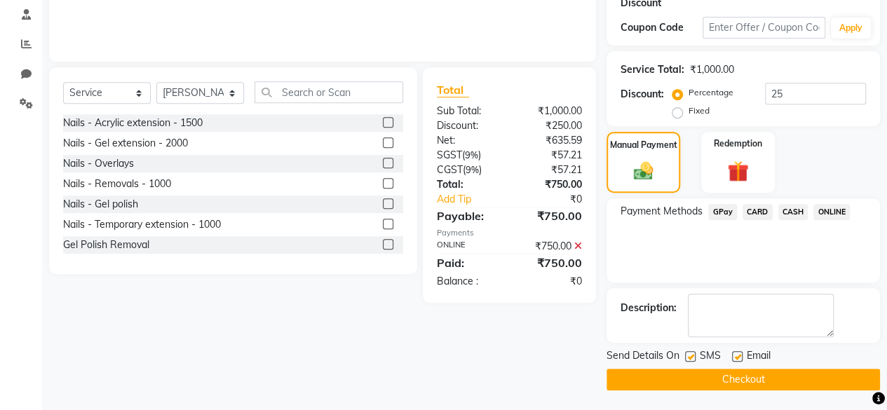
click at [813, 369] on button "Checkout" at bounding box center [742, 380] width 273 height 22
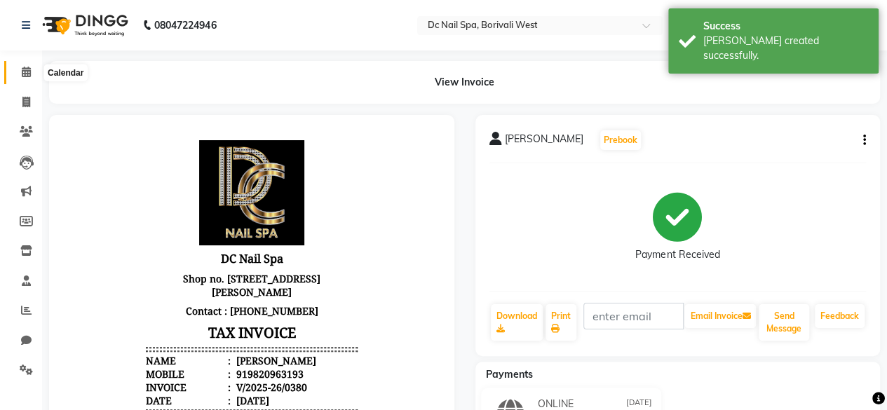
click at [20, 67] on span at bounding box center [26, 73] width 25 height 16
